Goal: Task Accomplishment & Management: Manage account settings

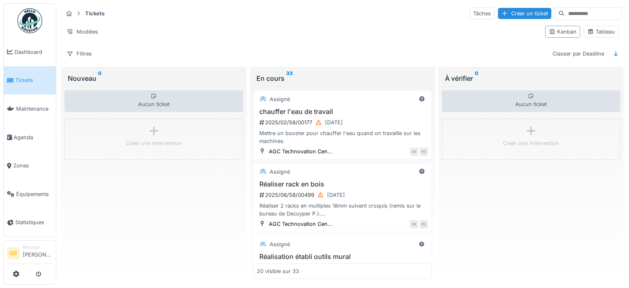
click at [30, 85] on link "Tickets" at bounding box center [30, 80] width 52 height 29
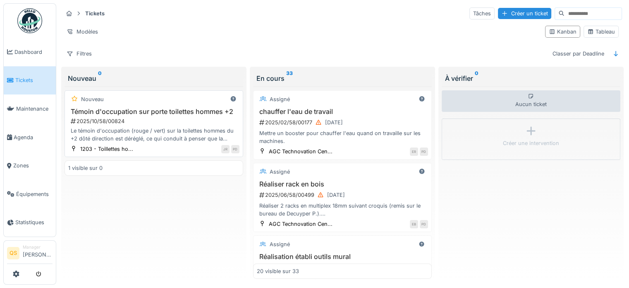
click at [166, 117] on div "2025/10/58/00824" at bounding box center [155, 121] width 170 height 8
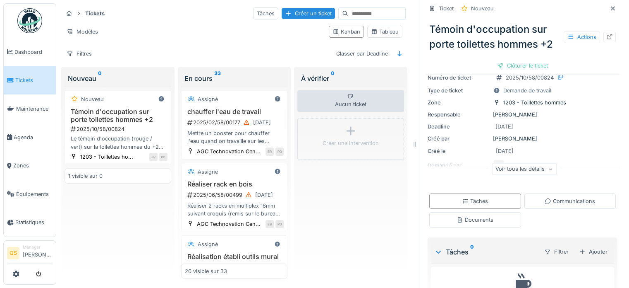
scroll to position [83, 0]
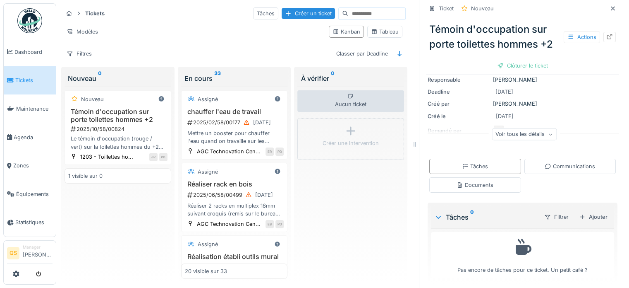
click at [516, 133] on div "Voir tous les détails" at bounding box center [524, 134] width 65 height 12
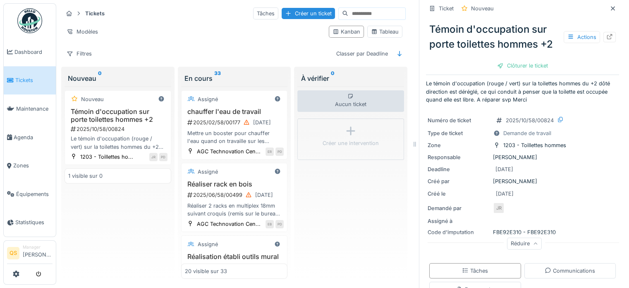
scroll to position [0, 0]
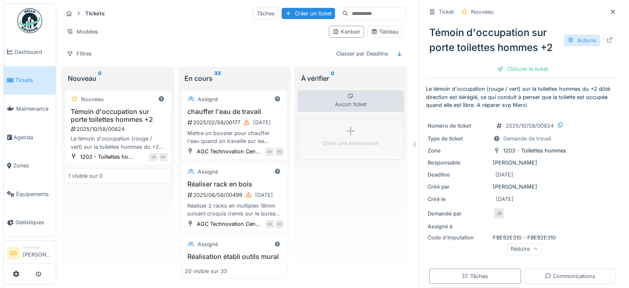
click at [566, 42] on div "Actions" at bounding box center [582, 40] width 36 height 12
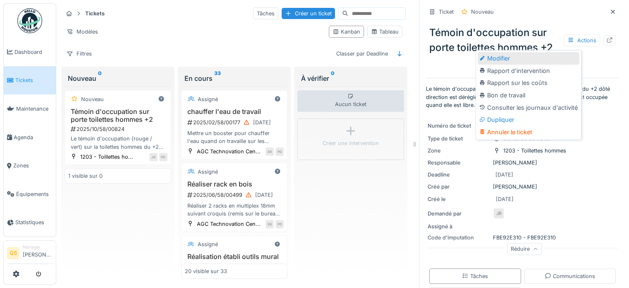
click at [541, 57] on div "Modifier" at bounding box center [529, 58] width 102 height 12
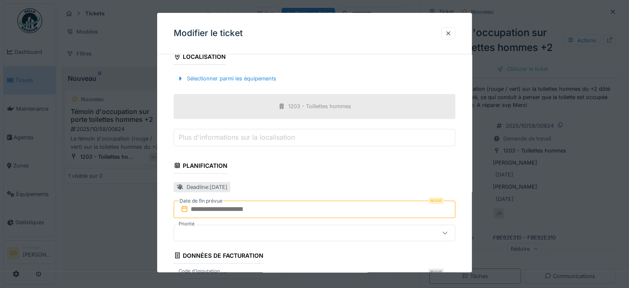
scroll to position [290, 0]
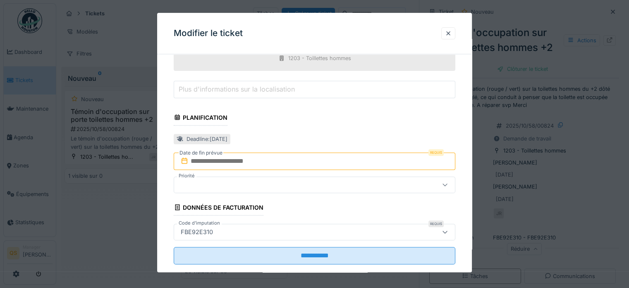
click at [285, 161] on input "text" at bounding box center [315, 160] width 282 height 17
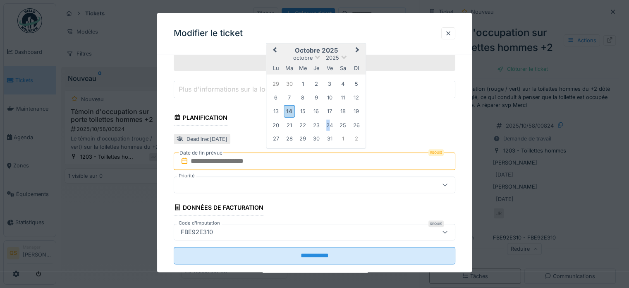
click at [328, 127] on div "24" at bounding box center [329, 125] width 11 height 11
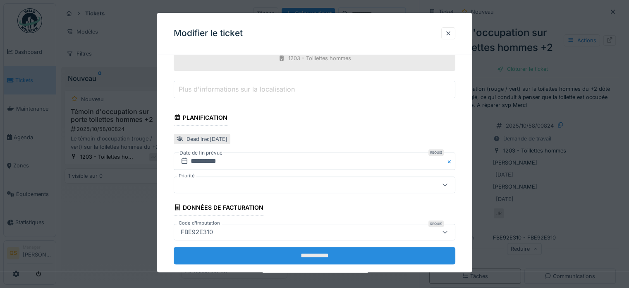
click at [317, 252] on input "**********" at bounding box center [315, 255] width 282 height 17
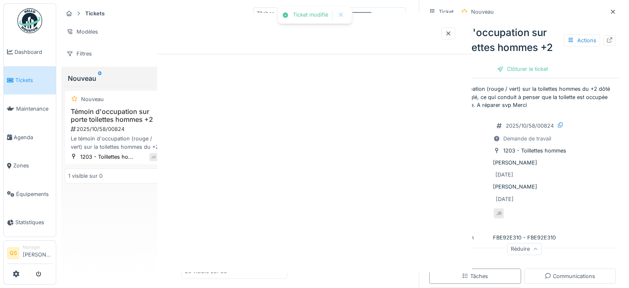
scroll to position [0, 0]
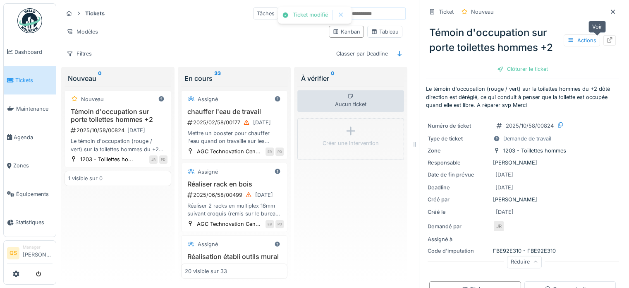
click at [607, 43] on div at bounding box center [610, 40] width 7 height 8
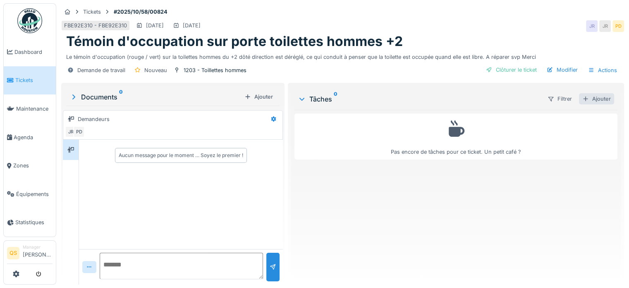
click at [597, 96] on div "Ajouter" at bounding box center [596, 98] width 35 height 11
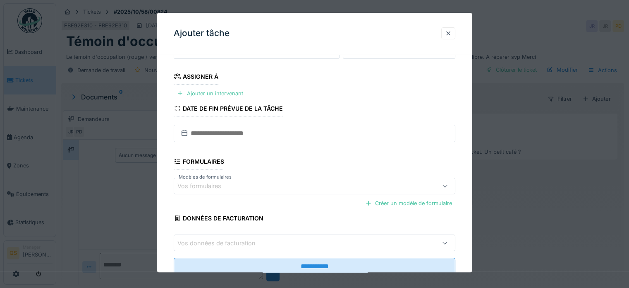
scroll to position [83, 0]
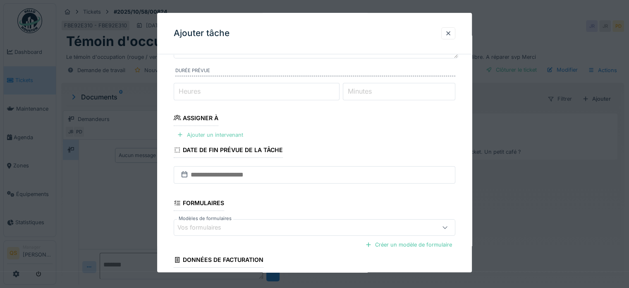
click at [215, 134] on div "Ajouter un intervenant" at bounding box center [210, 134] width 73 height 11
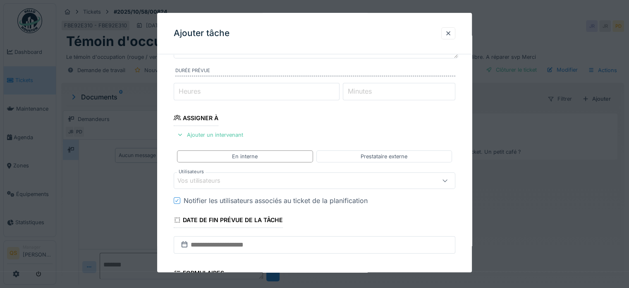
click at [225, 177] on div "Vos utilisateurs" at bounding box center [205, 180] width 55 height 9
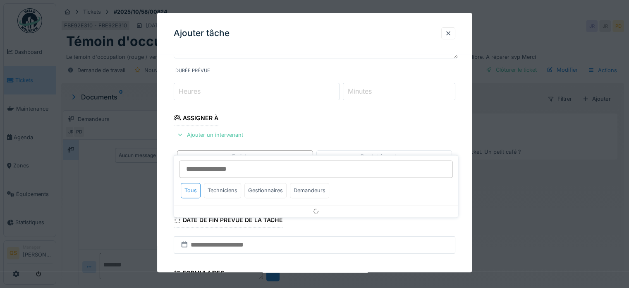
scroll to position [120, 0]
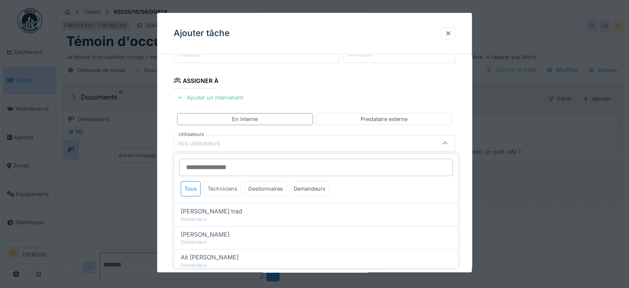
click at [230, 190] on div "Techniciens" at bounding box center [222, 188] width 37 height 15
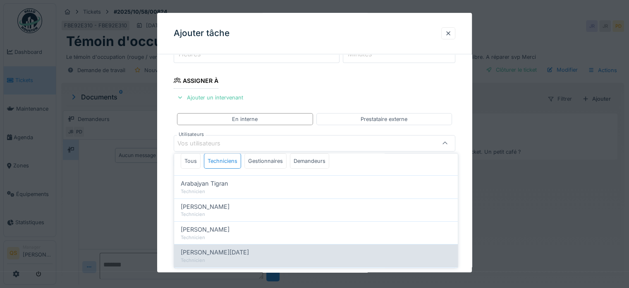
scroll to position [41, 0]
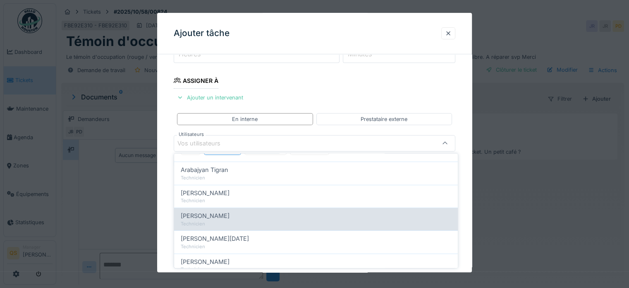
click at [223, 219] on span "Jean-marc Gérardy" at bounding box center [205, 215] width 49 height 9
type input "****"
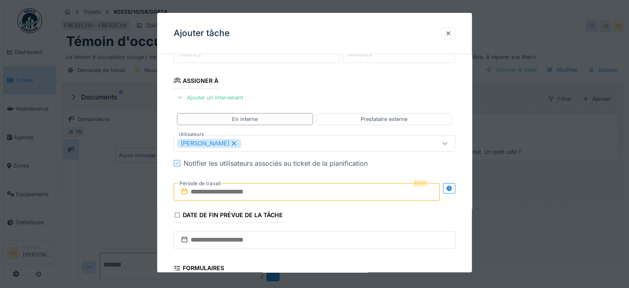
click at [168, 170] on div "**********" at bounding box center [314, 173] width 315 height 464
click at [213, 200] on div "Requis Période de travail" at bounding box center [315, 191] width 282 height 31
click at [215, 194] on input "text" at bounding box center [307, 191] width 266 height 17
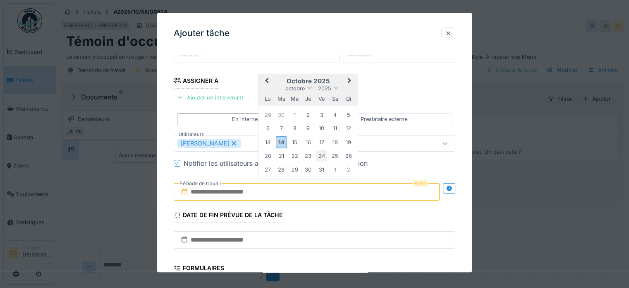
drag, startPoint x: 323, startPoint y: 156, endPoint x: 319, endPoint y: 158, distance: 4.8
click at [323, 156] on div "24" at bounding box center [321, 155] width 11 height 11
click at [170, 192] on div "**********" at bounding box center [314, 173] width 315 height 464
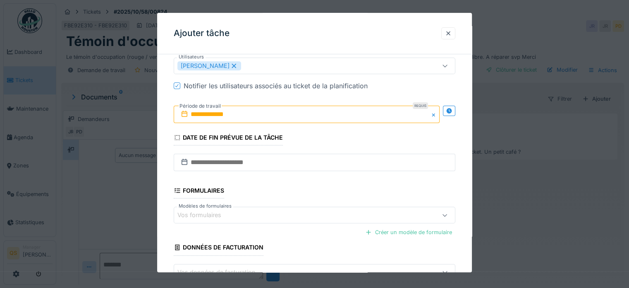
scroll to position [251, 0]
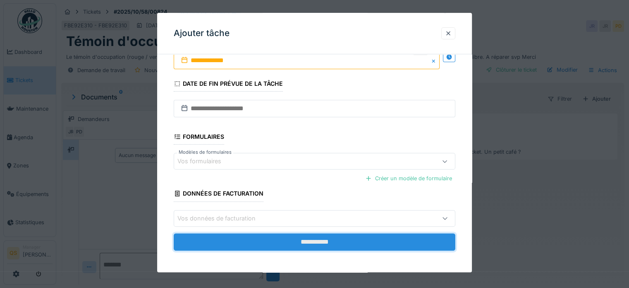
click at [260, 241] on input "**********" at bounding box center [315, 241] width 282 height 17
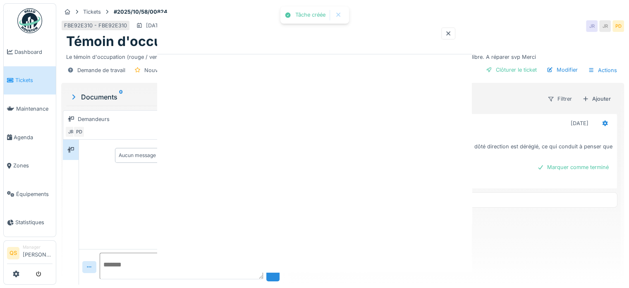
scroll to position [0, 0]
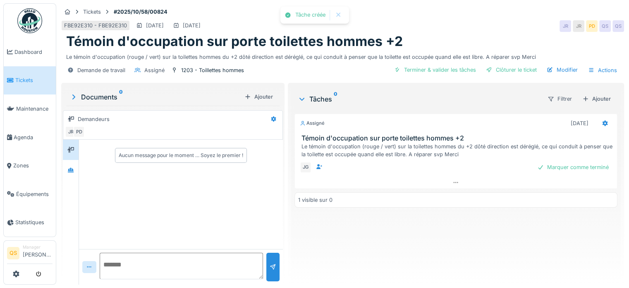
click at [40, 77] on span "Tickets" at bounding box center [33, 80] width 37 height 8
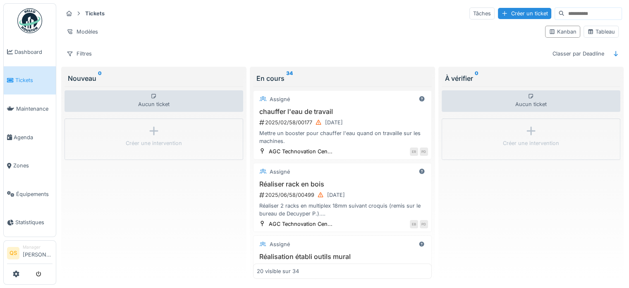
click at [17, 82] on span "Tickets" at bounding box center [33, 80] width 37 height 8
